Goal: Find specific page/section: Find specific page/section

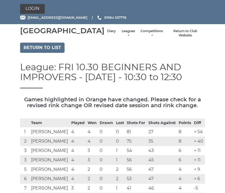
click at [107, 34] on link "Diary" at bounding box center [111, 31] width 9 height 5
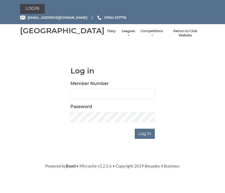
scroll to position [56, 0]
type input "0930"
click at [145, 139] on input "Log in" at bounding box center [145, 134] width 20 height 10
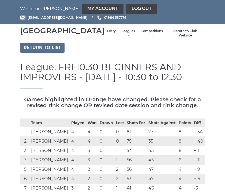
click at [107, 34] on link "Diary" at bounding box center [111, 31] width 9 height 5
